Goal: Task Accomplishment & Management: Manage account settings

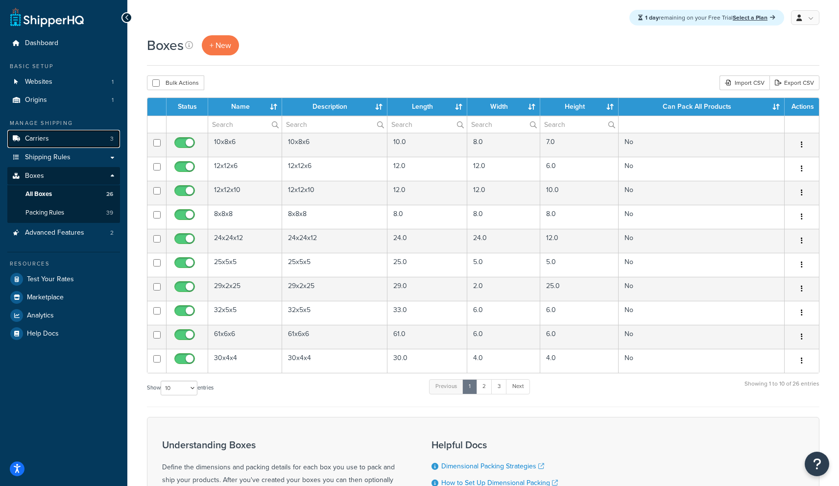
click at [64, 138] on link "Carriers 3" at bounding box center [63, 139] width 113 height 18
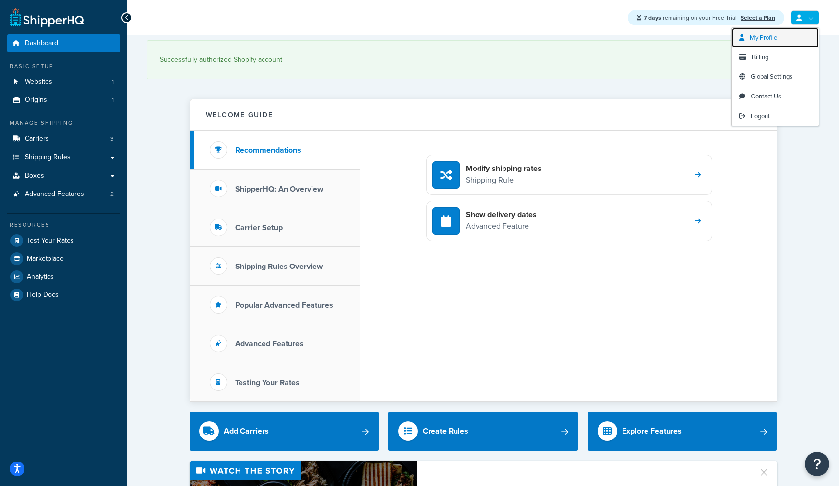
click at [784, 34] on link "My Profile" at bounding box center [775, 38] width 87 height 20
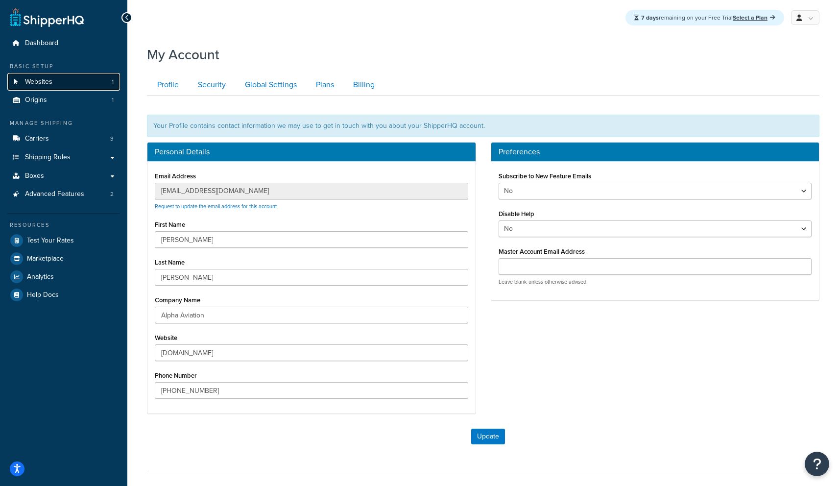
click at [78, 85] on link "Websites 1" at bounding box center [63, 82] width 113 height 18
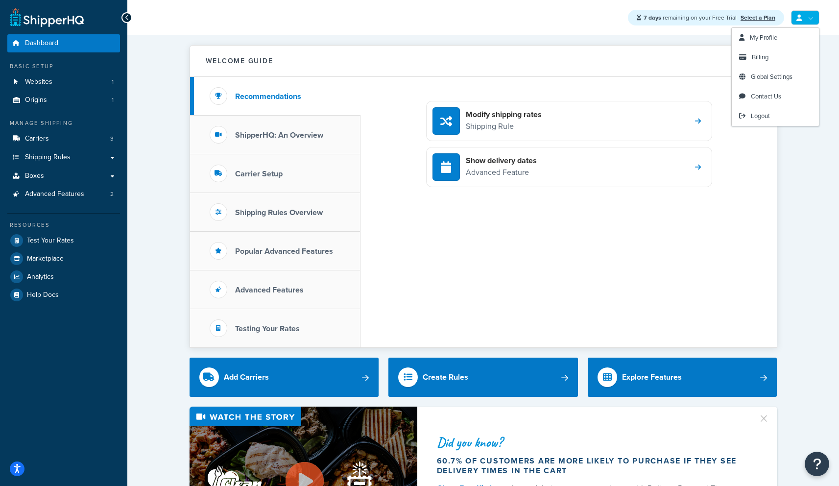
click at [808, 23] on link at bounding box center [805, 17] width 28 height 15
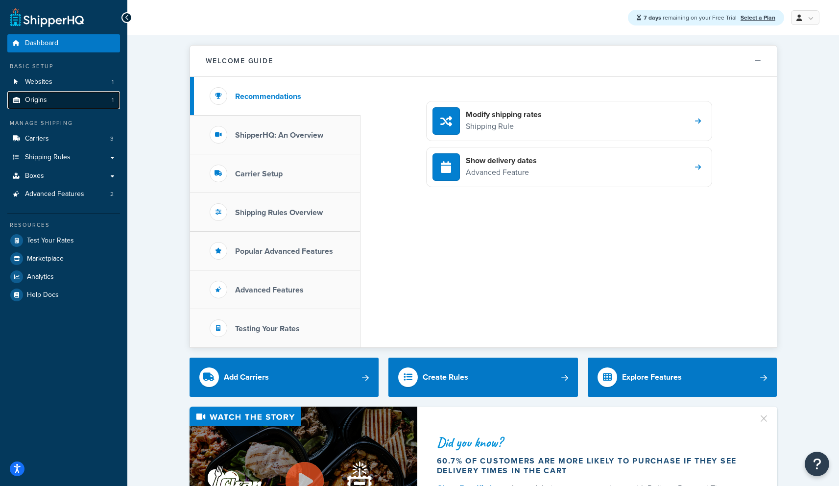
click at [83, 100] on link "Origins 1" at bounding box center [63, 100] width 113 height 18
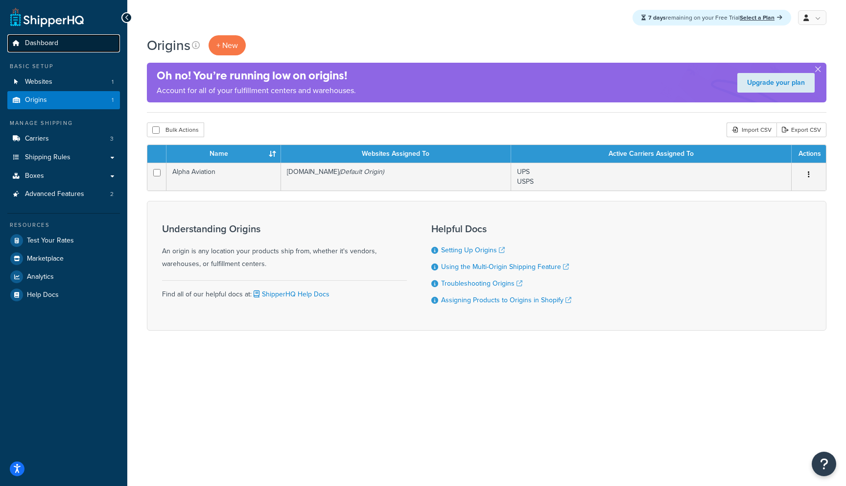
click at [51, 48] on link "Dashboard" at bounding box center [63, 43] width 113 height 18
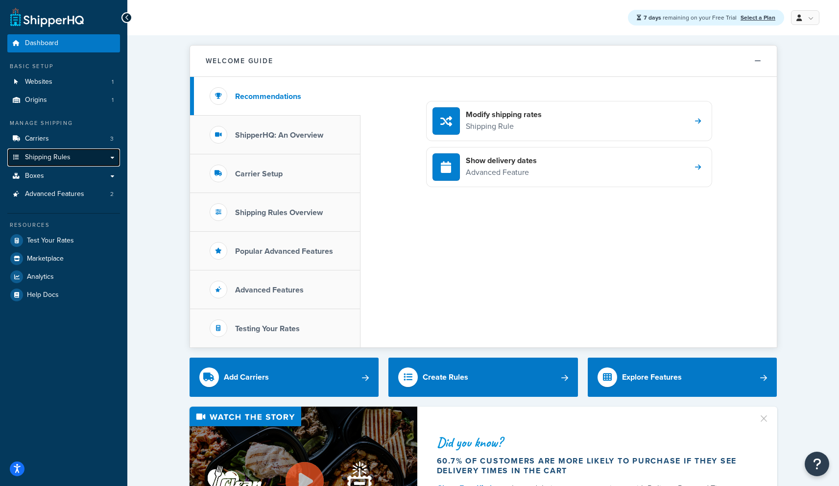
click at [106, 156] on link "Shipping Rules" at bounding box center [63, 157] width 113 height 18
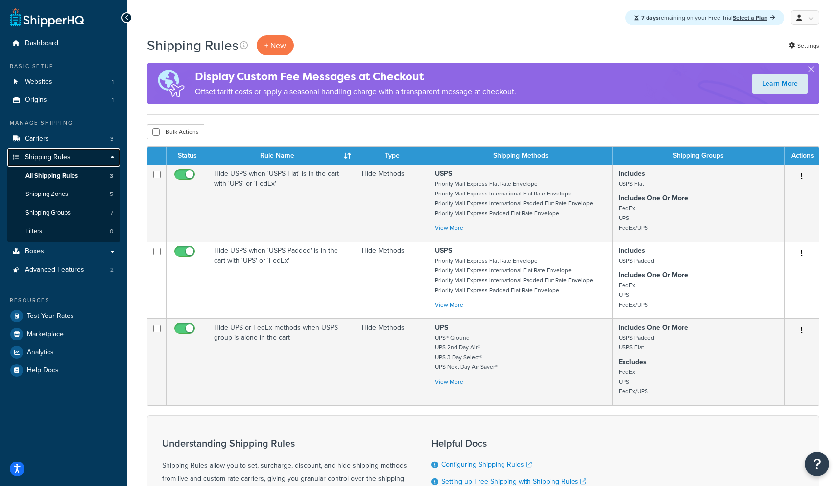
click at [106, 157] on link "Shipping Rules" at bounding box center [63, 157] width 113 height 18
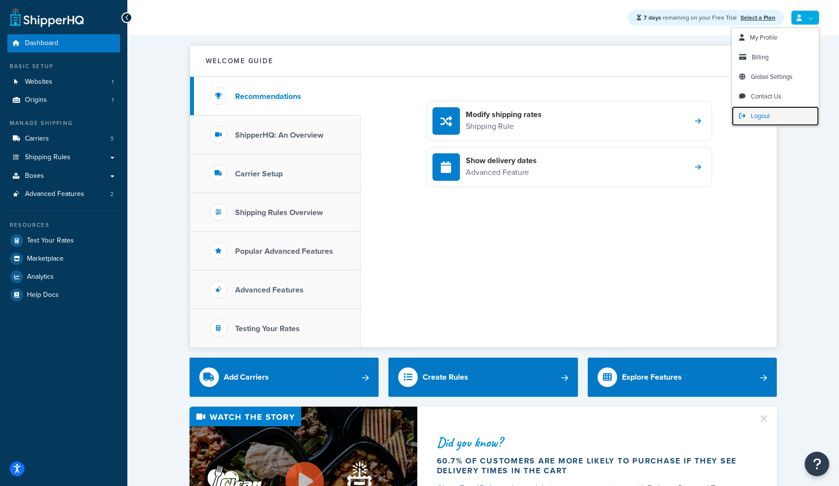
click at [766, 115] on span "Logout" at bounding box center [760, 115] width 19 height 9
